Goal: Task Accomplishment & Management: Use online tool/utility

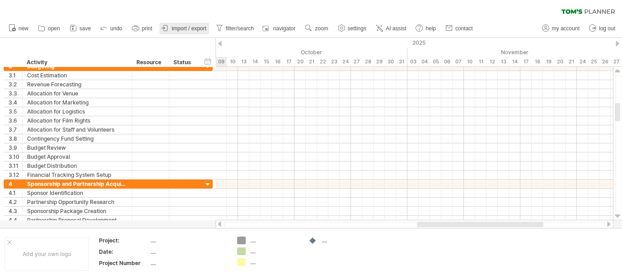
click at [190, 28] on span "import / export" at bounding box center [189, 28] width 35 height 6
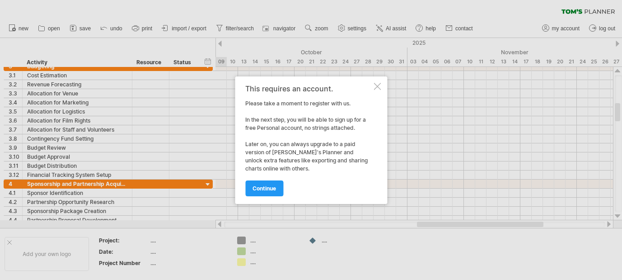
click at [379, 87] on div at bounding box center [377, 86] width 7 height 7
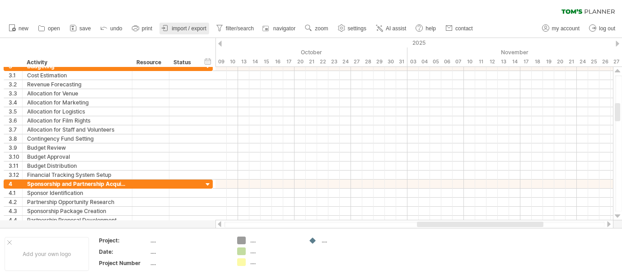
click at [186, 29] on span "import / export" at bounding box center [189, 28] width 35 height 6
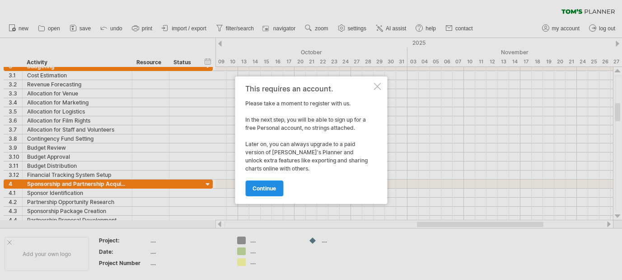
click at [262, 186] on span "continue" at bounding box center [265, 188] width 24 height 7
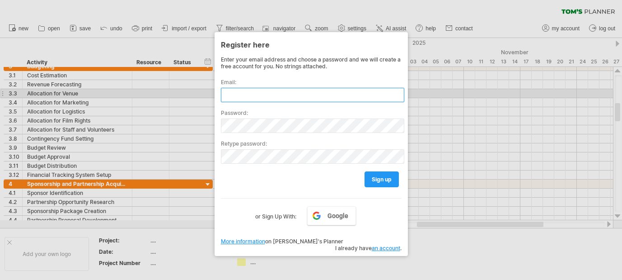
click at [261, 92] on input "text" at bounding box center [313, 95] width 184 height 14
type input "**********"
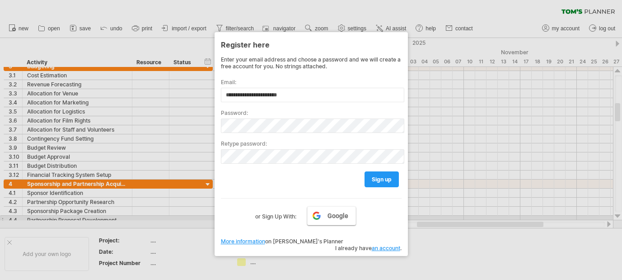
click at [332, 217] on span "Google" at bounding box center [338, 215] width 21 height 7
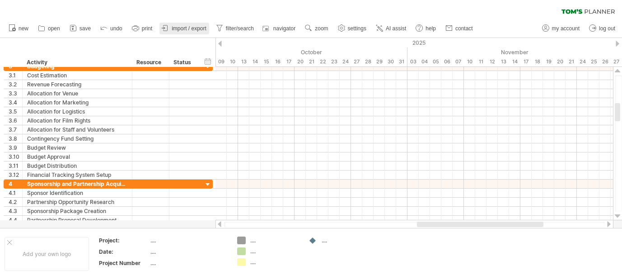
click at [195, 28] on span "import / export" at bounding box center [189, 28] width 35 height 6
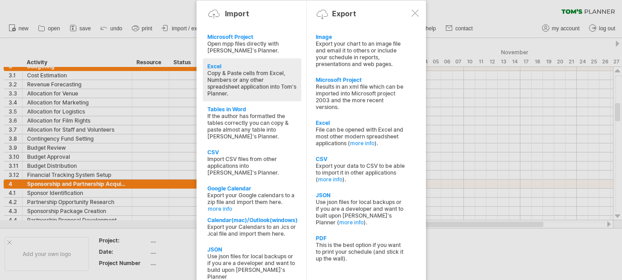
click at [268, 80] on div "Copy & Paste cells from Excel, Numbers or any other spreadsheet application int…" at bounding box center [252, 83] width 90 height 27
type textarea "**********"
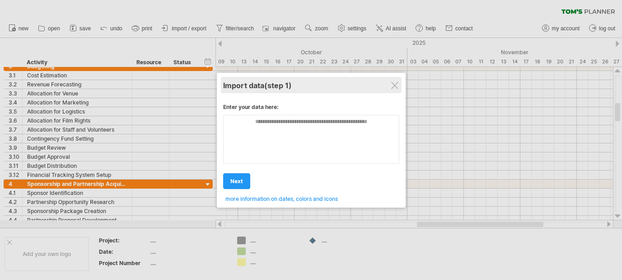
click at [388, 88] on div "Import data (step 1)" at bounding box center [311, 85] width 176 height 16
click at [393, 88] on div at bounding box center [394, 85] width 7 height 7
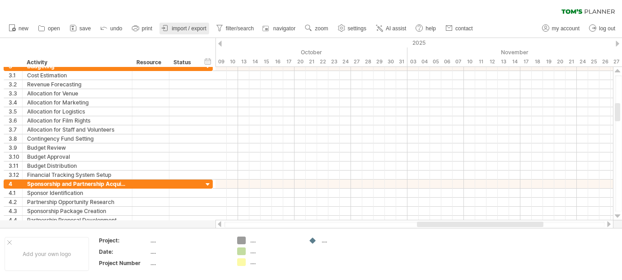
click at [160, 30] on link "import / export" at bounding box center [185, 29] width 50 height 12
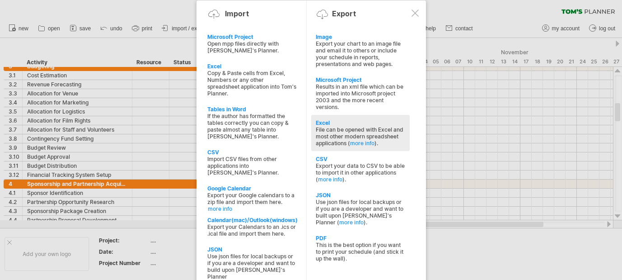
click at [353, 126] on div "File can be opened with Excel and most other modern spreadsheet applications ( …" at bounding box center [361, 136] width 90 height 20
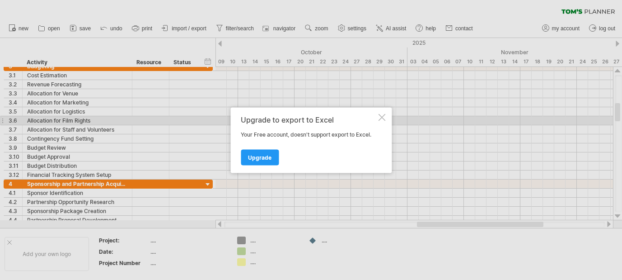
click at [377, 118] on div "Upgrade to export to Excel Your Free account, doesn't support export to Excel. …" at bounding box center [311, 140] width 161 height 66
click at [385, 118] on div at bounding box center [381, 116] width 7 height 7
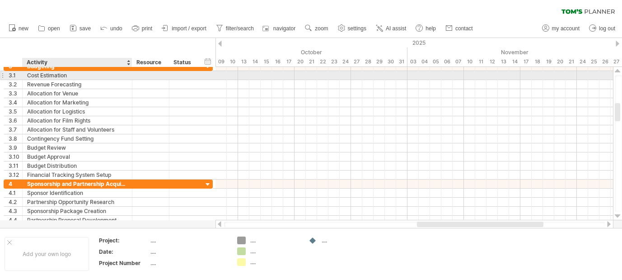
click at [52, 76] on div "Cost Estimation" at bounding box center [77, 75] width 100 height 9
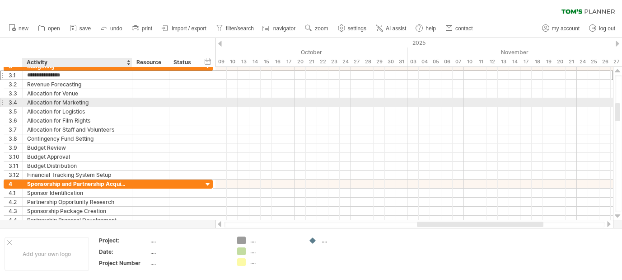
click at [54, 101] on div "Allocation for Marketing" at bounding box center [77, 102] width 100 height 9
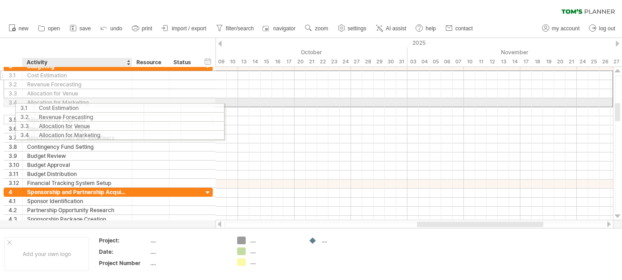
drag, startPoint x: 28, startPoint y: 78, endPoint x: 38, endPoint y: 106, distance: 29.2
click at [38, 106] on div "**********" at bounding box center [108, 125] width 209 height 126
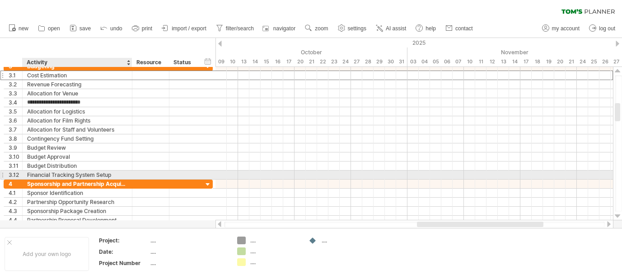
click at [129, 176] on div at bounding box center [131, 174] width 5 height 9
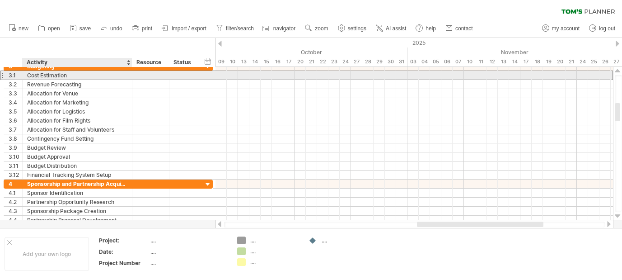
click at [33, 76] on div "Cost Estimation" at bounding box center [77, 75] width 100 height 9
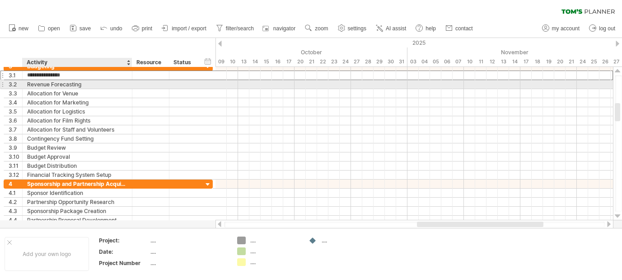
click at [33, 83] on div "Revenue Forecasting" at bounding box center [77, 84] width 100 height 9
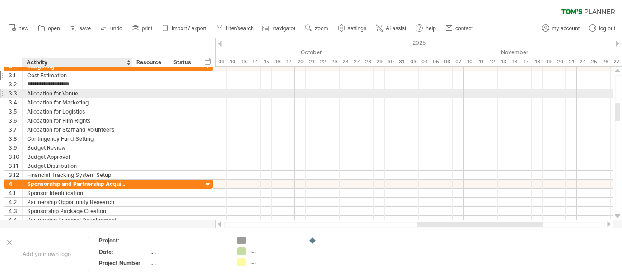
click at [34, 96] on div "Allocation for Venue" at bounding box center [77, 93] width 100 height 9
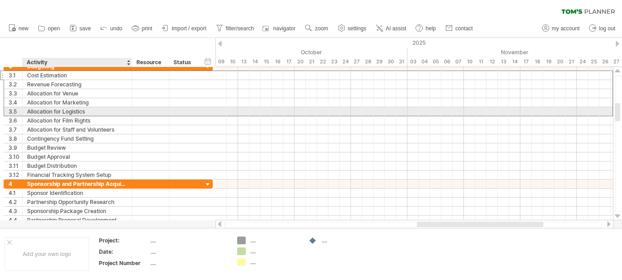
click at [34, 113] on div "Allocation for Logistics" at bounding box center [77, 111] width 100 height 9
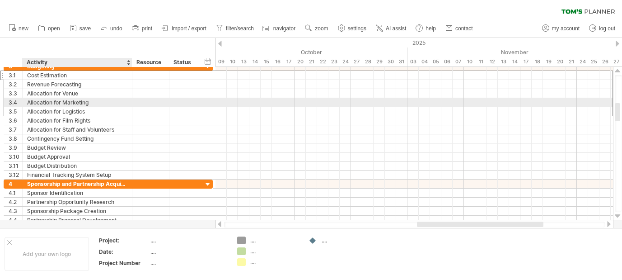
click at [36, 100] on div "Allocation for Marketing" at bounding box center [77, 102] width 100 height 9
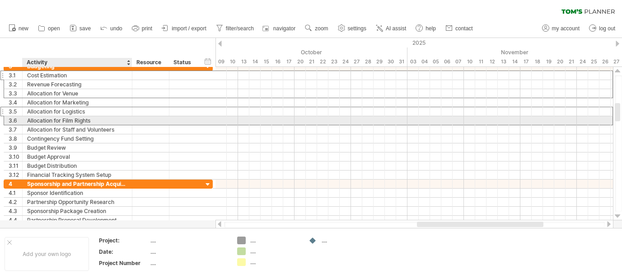
click at [37, 121] on div "Allocation for Film Rights" at bounding box center [77, 120] width 100 height 9
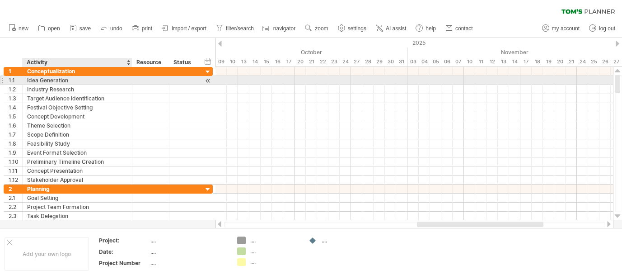
click at [40, 78] on div "Idea Generation" at bounding box center [77, 80] width 100 height 9
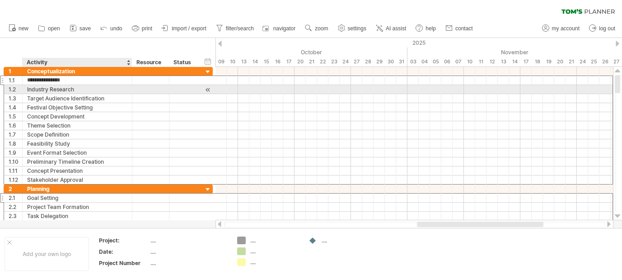
click at [38, 89] on div "Industry Research" at bounding box center [77, 89] width 100 height 9
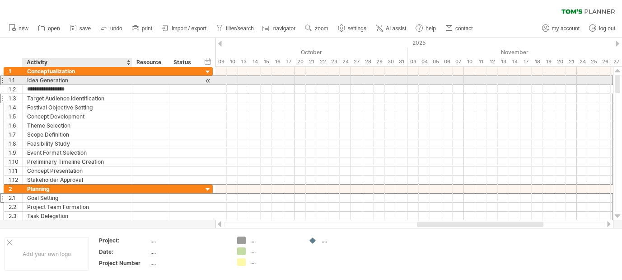
click at [28, 84] on div "Idea Generation" at bounding box center [77, 80] width 100 height 9
click at [12, 83] on div "1.1" at bounding box center [16, 80] width 14 height 9
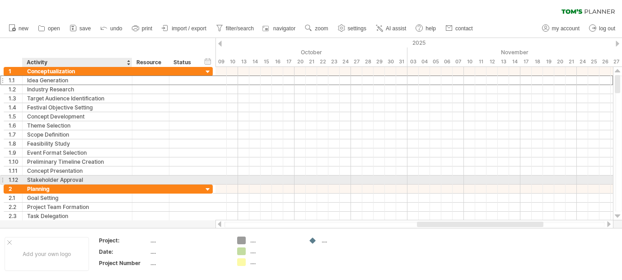
click at [31, 177] on div "Stakeholder Approval" at bounding box center [77, 179] width 100 height 9
